Goal: Use online tool/utility: Use online tool/utility

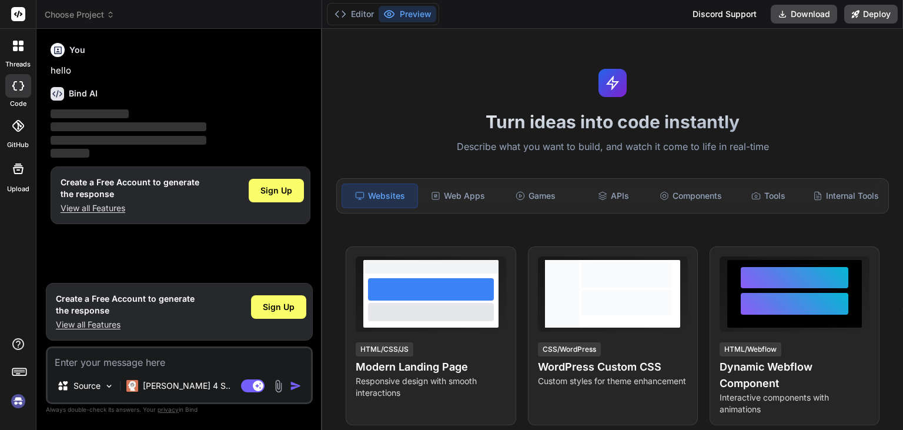
type textarea "x"
click at [144, 363] on textarea at bounding box center [179, 358] width 263 height 21
paste textarea "1. Accept a integer number and when the program is executed print the binary, o…"
type textarea "1. Accept a integer number and when the program is executed print the binary, o…"
type textarea "x"
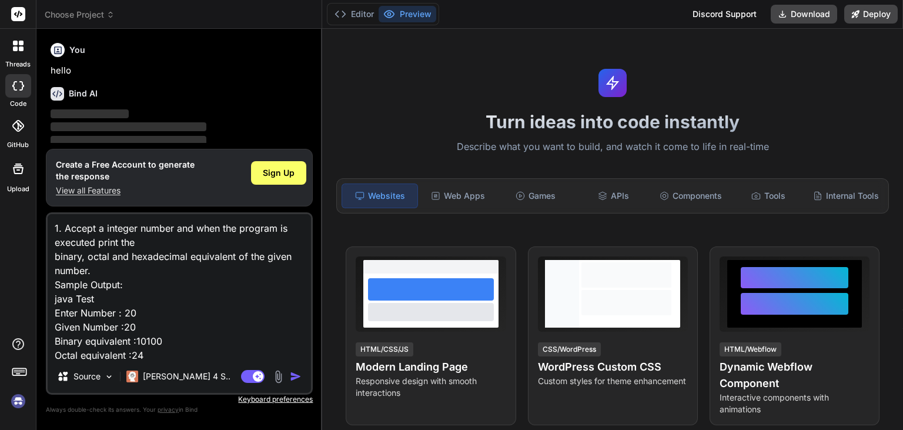
scroll to position [29, 0]
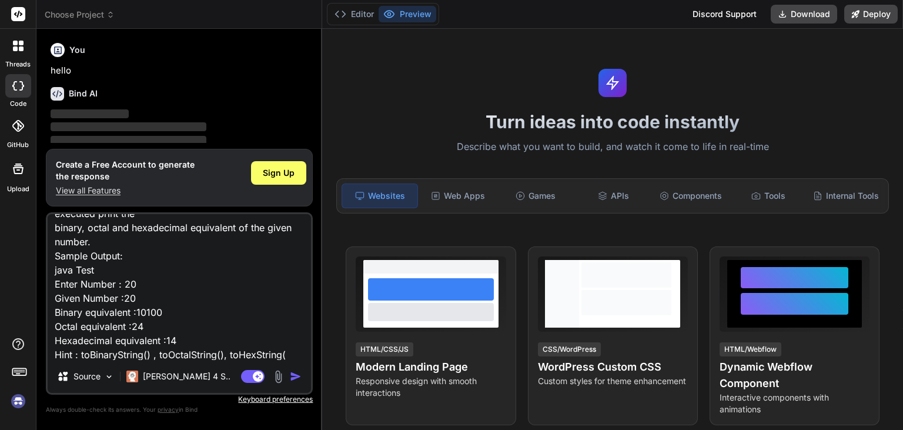
type textarea "1. Accept a integer number and when the program is executed print the binary, o…"
type textarea "x"
type textarea "1. Accept a integer number and when the program is executed print the binary, o…"
click at [297, 376] on img "button" at bounding box center [296, 376] width 12 height 12
click at [291, 378] on img "button" at bounding box center [296, 376] width 12 height 12
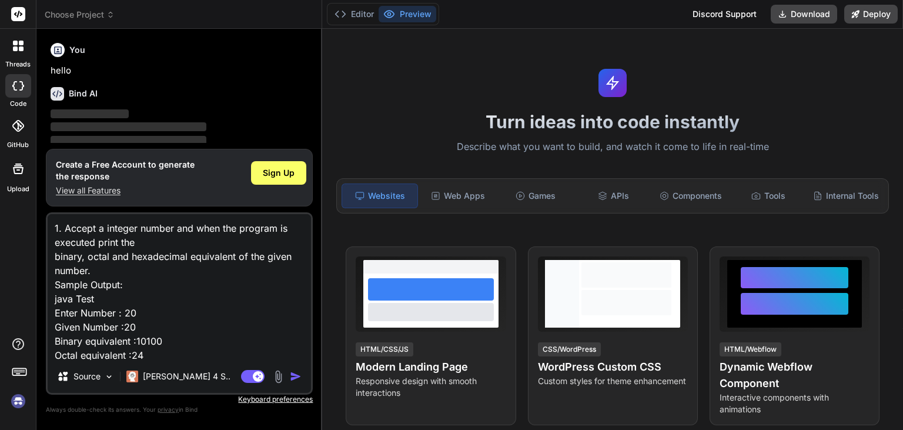
scroll to position [85, 0]
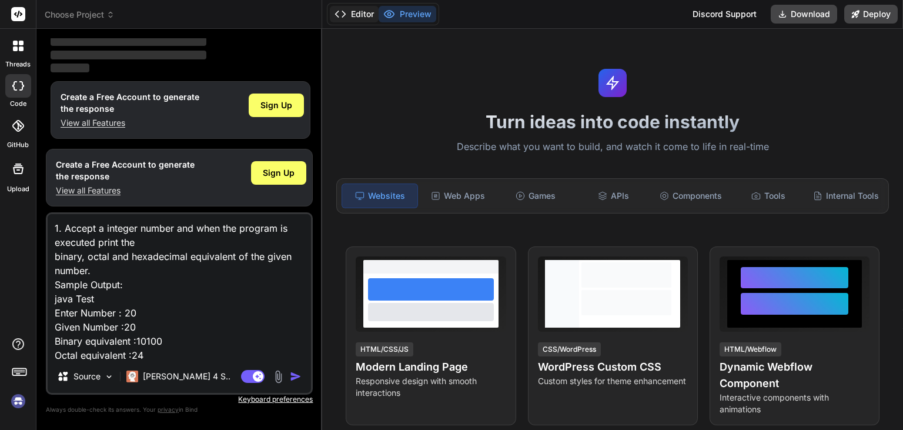
click at [356, 12] on button "Editor" at bounding box center [354, 14] width 49 height 16
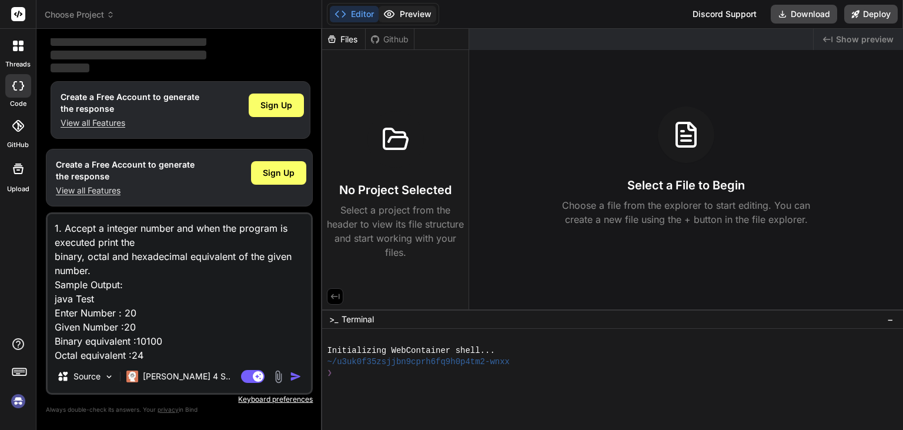
click at [391, 12] on icon at bounding box center [389, 14] width 12 height 12
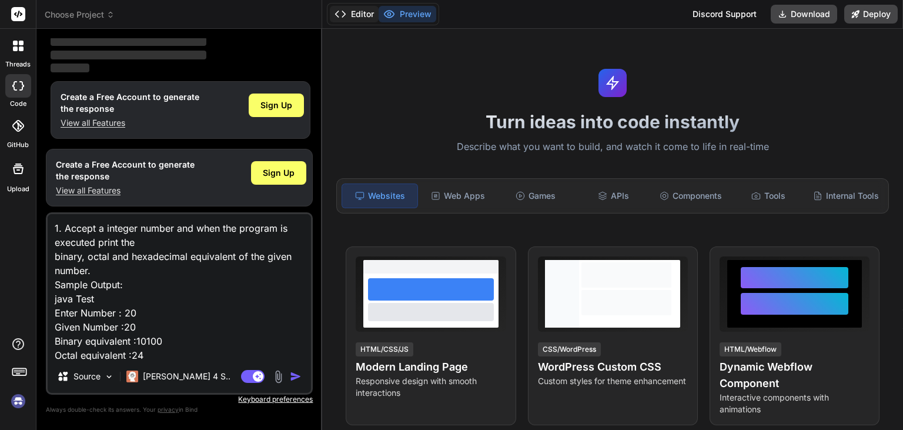
click at [358, 12] on button "Editor" at bounding box center [354, 14] width 49 height 16
